Goal: Complete application form

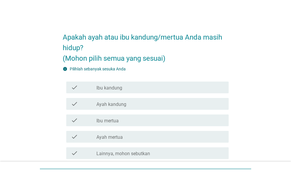
scroll to position [29, 0]
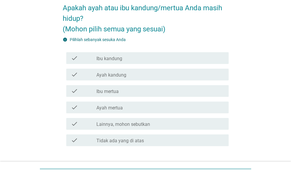
click at [138, 126] on label "Lainnya, mohon sebutkan" at bounding box center [124, 124] width 54 height 6
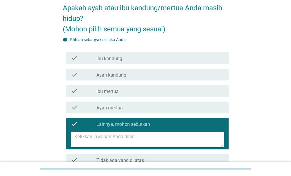
drag, startPoint x: 229, startPoint y: 101, endPoint x: 253, endPoint y: 101, distance: 24.4
click at [229, 101] on div "Apakah ayah atau ibu kandung/mertua Anda masih hidup? (Mohon pilih semua yang s…" at bounding box center [145, 95] width 175 height 206
click at [253, 101] on div "Apakah ayah atau ibu kandung/mertua Anda masih hidup? (Mohon pilih semua yang s…" at bounding box center [145, 95] width 263 height 206
click at [97, 53] on div "check check_box_outline_blank Ibu kandung" at bounding box center [147, 58] width 162 height 12
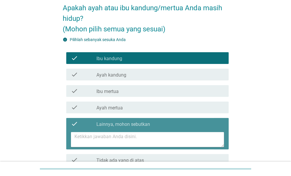
click at [76, 123] on icon "check" at bounding box center [74, 123] width 7 height 7
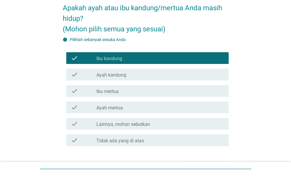
click at [112, 74] on label "Ayah kandung" at bounding box center [112, 75] width 30 height 6
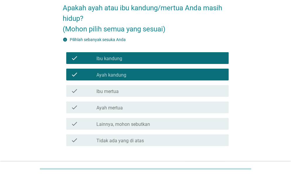
click at [113, 91] on label "Ibu mertua" at bounding box center [108, 92] width 22 height 6
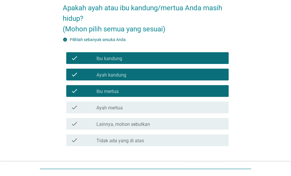
click at [113, 103] on div "check check_box_outline_blank Ayah mertua" at bounding box center [147, 107] width 162 height 12
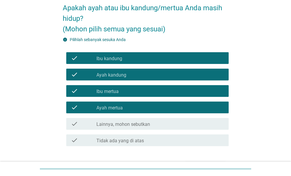
scroll to position [68, 0]
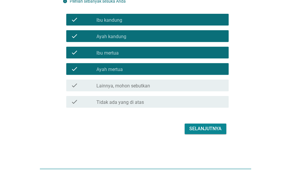
click at [196, 129] on div "Selanjutnya" at bounding box center [205, 128] width 32 height 7
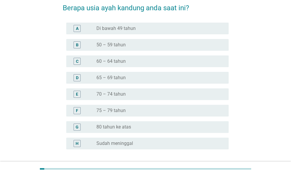
scroll to position [0, 0]
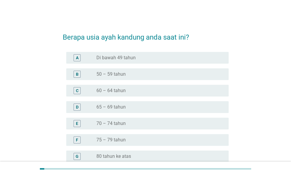
click at [201, 33] on h2 "Berapa usia ayah kandung anda saat ini?" at bounding box center [146, 34] width 166 height 16
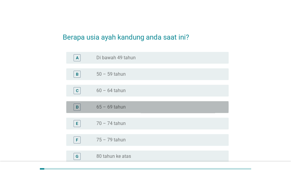
click at [114, 105] on label "65 – 69 tahun" at bounding box center [111, 107] width 29 height 6
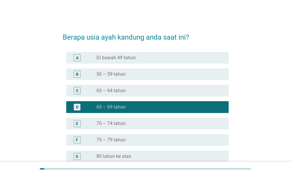
scroll to position [78, 0]
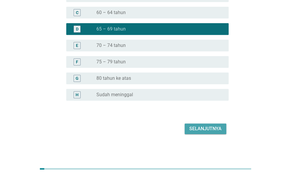
click at [212, 129] on div "Selanjutnya" at bounding box center [205, 128] width 32 height 7
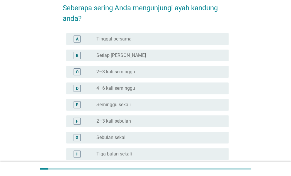
scroll to position [59, 0]
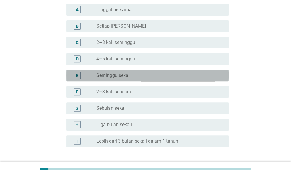
click at [119, 75] on label "Seminggu sekali" at bounding box center [114, 75] width 34 height 6
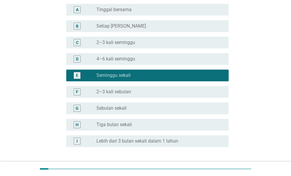
scroll to position [88, 0]
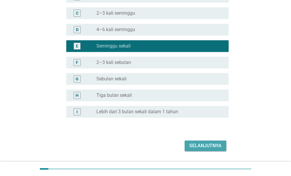
click at [217, 143] on div "Selanjutnya" at bounding box center [205, 145] width 32 height 7
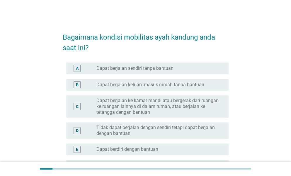
click at [147, 68] on label "Dapat berjalan sendiri tanpa bantuan" at bounding box center [135, 68] width 77 height 6
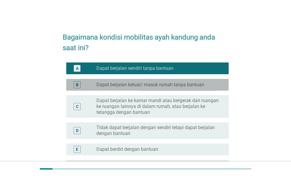
click at [171, 87] on label "Dapat berjalan keluar/ masuk rumah tanpa bantuan" at bounding box center [151, 85] width 108 height 6
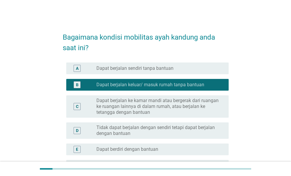
scroll to position [29, 0]
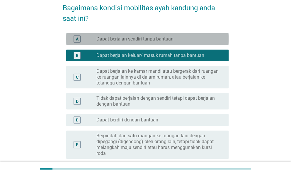
click at [152, 36] on label "Dapat berjalan sendiri tanpa bantuan" at bounding box center [135, 39] width 77 height 6
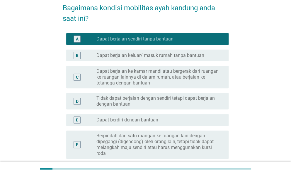
scroll to position [88, 0]
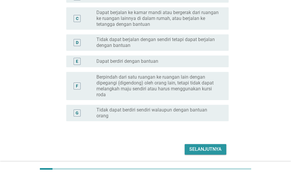
click at [215, 148] on div "Selanjutnya" at bounding box center [205, 149] width 32 height 7
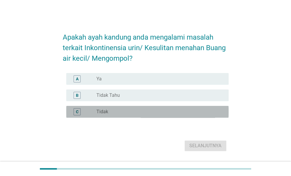
click at [103, 111] on label "Tidak" at bounding box center [103, 112] width 12 height 6
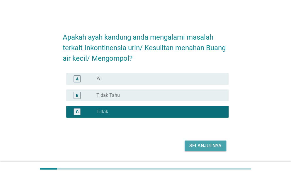
click at [198, 147] on div "Selanjutnya" at bounding box center [205, 145] width 32 height 7
